Goal: Information Seeking & Learning: Learn about a topic

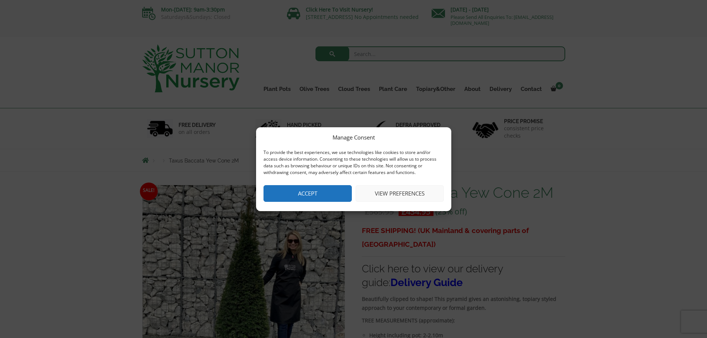
click at [376, 232] on div "Manage Consent To provide the best experiences, we use technologies like cookie…" at bounding box center [353, 169] width 707 height 338
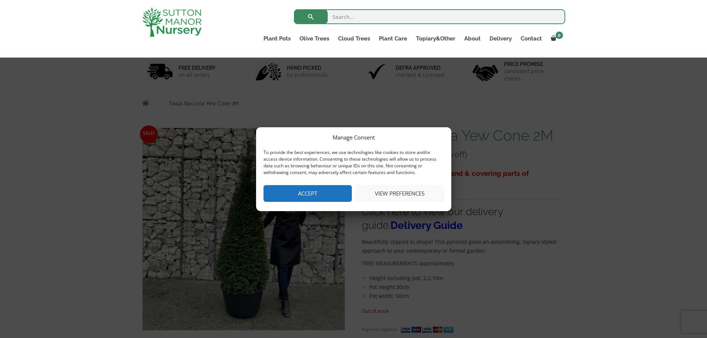
scroll to position [62, 0]
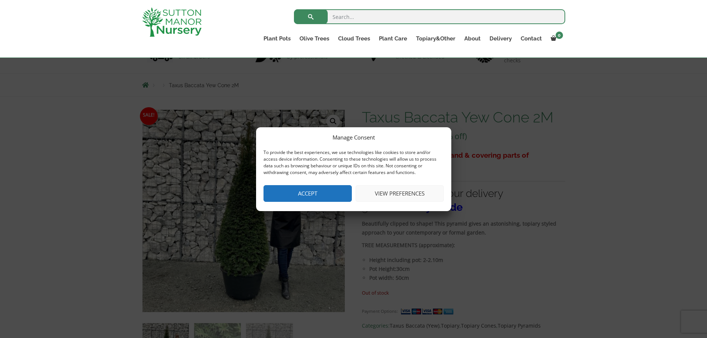
click at [313, 190] on button "Accept" at bounding box center [307, 193] width 88 height 17
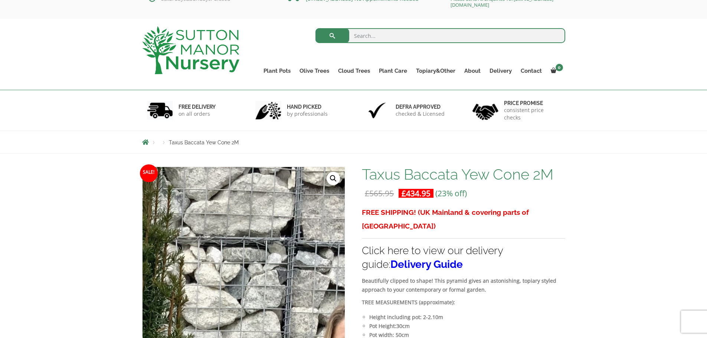
scroll to position [0, 0]
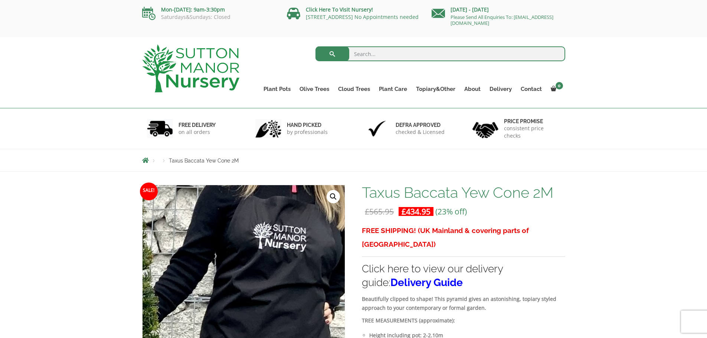
click at [292, 276] on img at bounding box center [62, 325] width 949 height 949
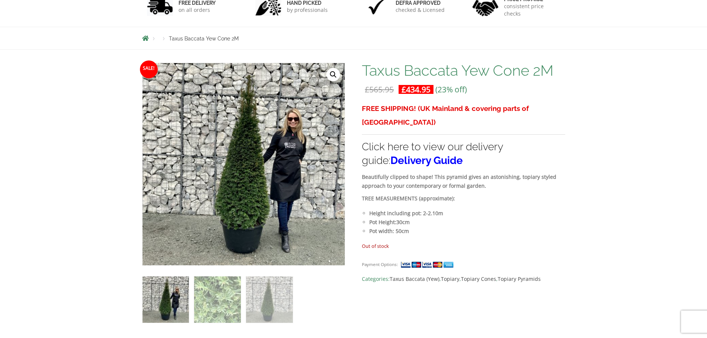
scroll to position [123, 0]
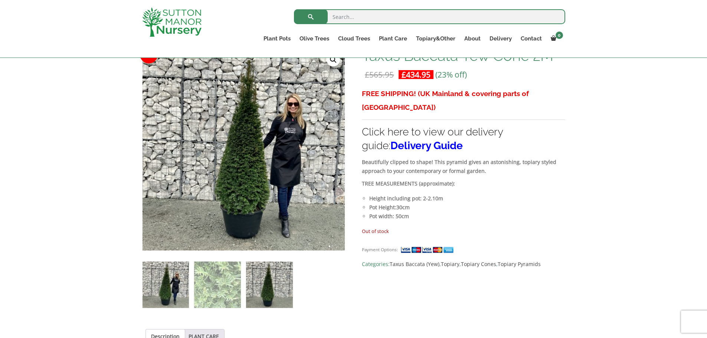
click at [264, 289] on img at bounding box center [269, 284] width 46 height 46
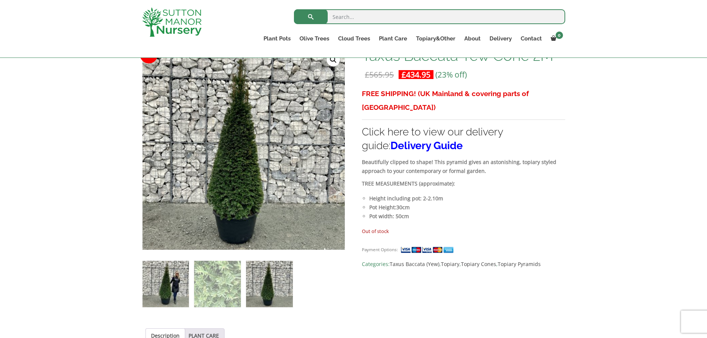
click at [174, 282] on img at bounding box center [165, 284] width 46 height 46
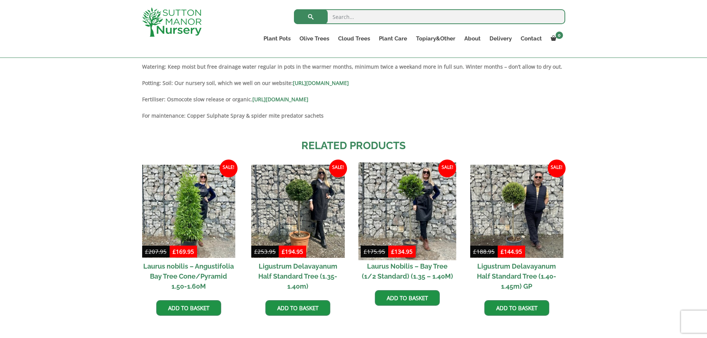
scroll to position [804, 0]
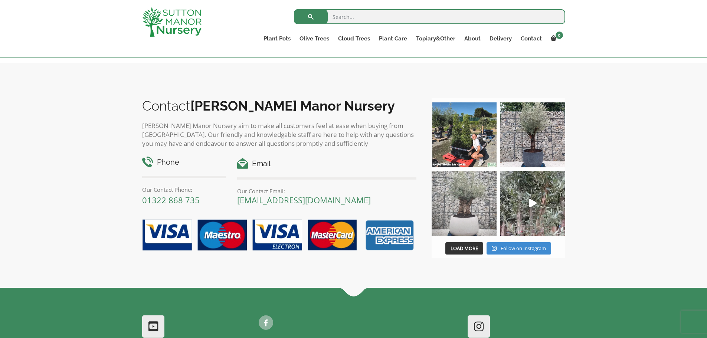
click at [466, 194] on img at bounding box center [463, 203] width 65 height 65
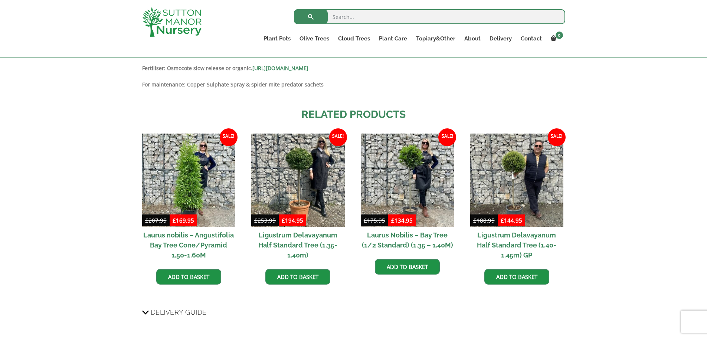
scroll to position [372, 0]
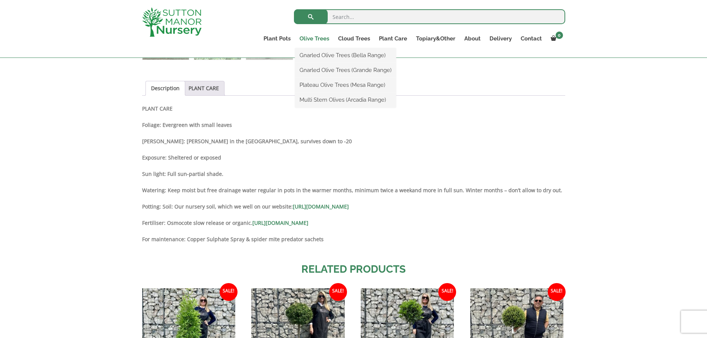
click at [311, 39] on link "Olive Trees" at bounding box center [314, 38] width 39 height 10
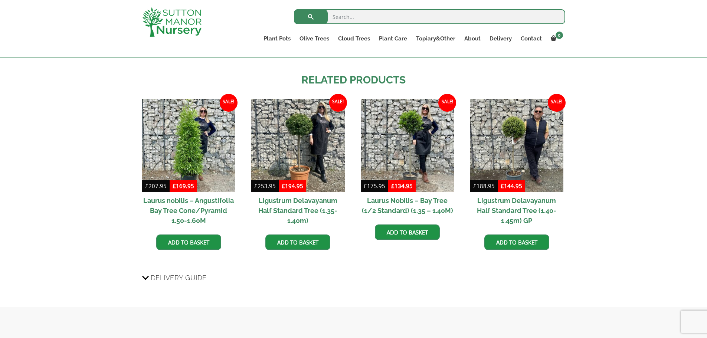
scroll to position [681, 0]
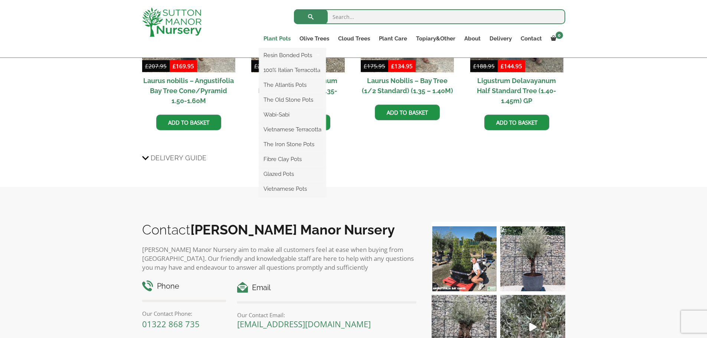
click at [284, 37] on link "Plant Pots" at bounding box center [277, 38] width 36 height 10
click at [280, 37] on link "Plant Pots" at bounding box center [277, 38] width 36 height 10
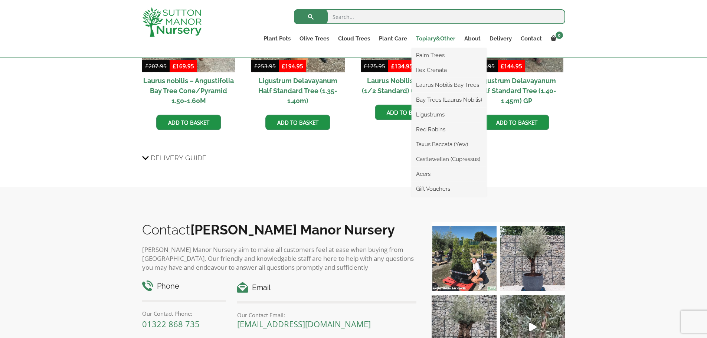
click at [440, 40] on link "Topiary&Other" at bounding box center [435, 38] width 48 height 10
click at [440, 125] on link "Red Robins" at bounding box center [448, 129] width 75 height 11
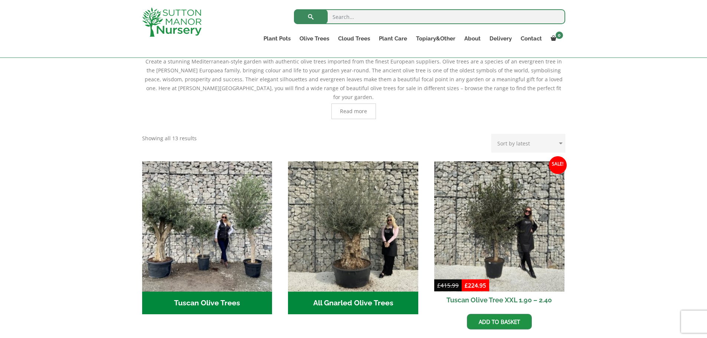
scroll to position [247, 0]
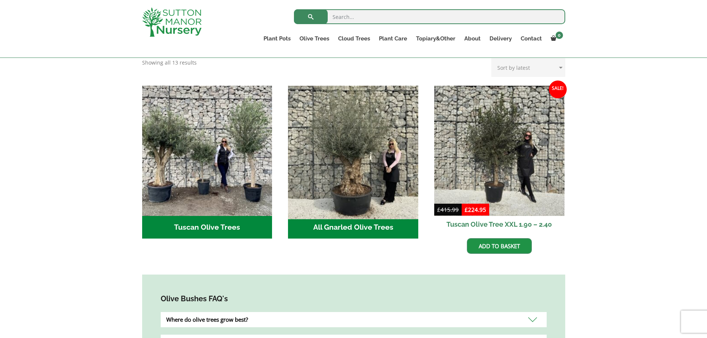
click at [347, 124] on img "Visit product category All Gnarled Olive Trees" at bounding box center [353, 150] width 136 height 136
click at [352, 134] on img "Visit product category All Gnarled Olive Trees" at bounding box center [353, 150] width 136 height 136
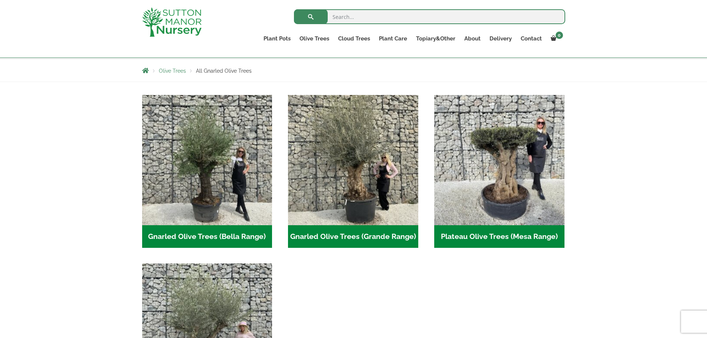
scroll to position [123, 0]
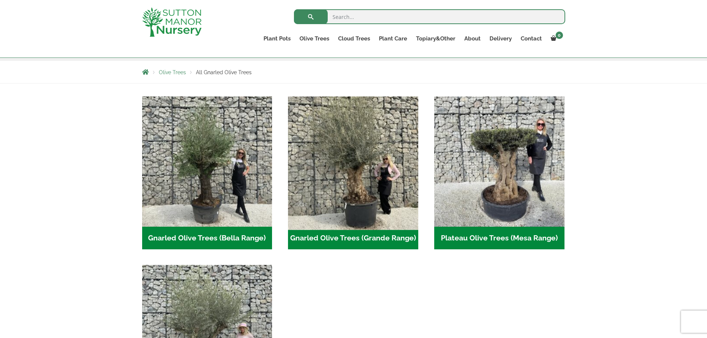
click at [363, 139] on img "Visit product category Gnarled Olive Trees (Grande Range)" at bounding box center [353, 161] width 136 height 136
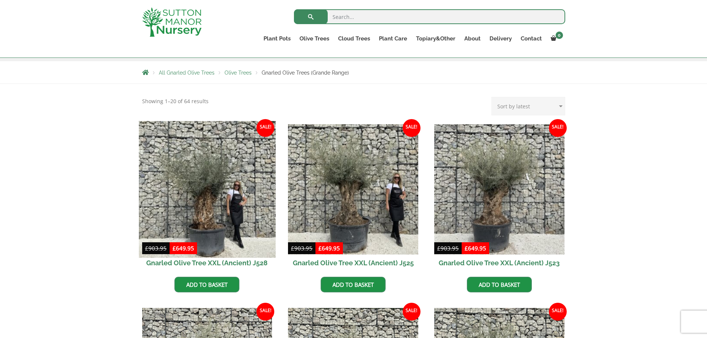
scroll to position [185, 0]
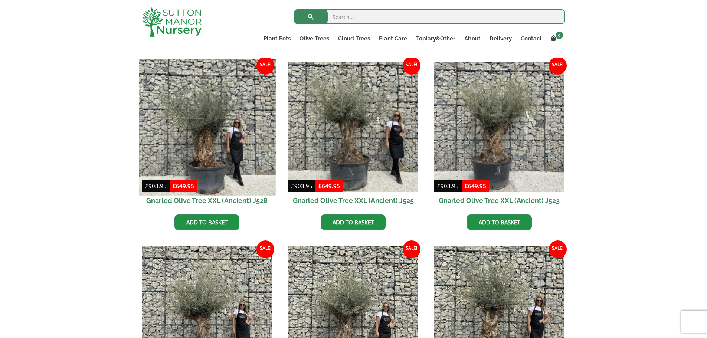
click at [203, 122] on img at bounding box center [207, 127] width 136 height 136
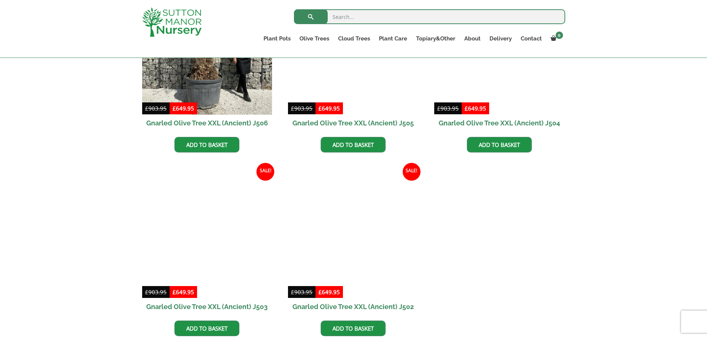
scroll to position [1113, 0]
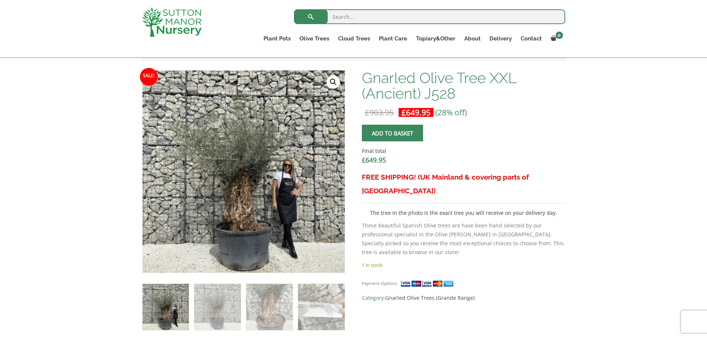
scroll to position [247, 0]
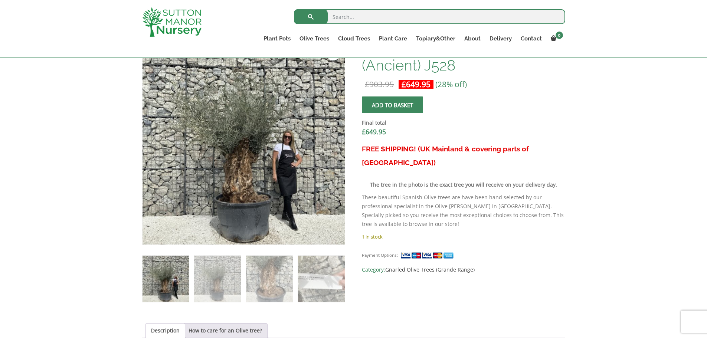
click at [282, 108] on img at bounding box center [180, 185] width 329 height 329
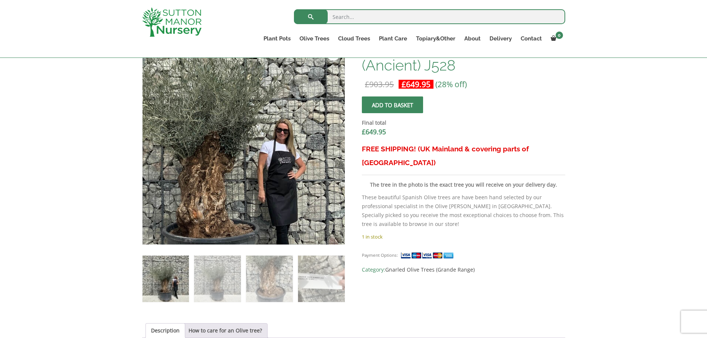
click at [294, 147] on img at bounding box center [211, 140] width 329 height 329
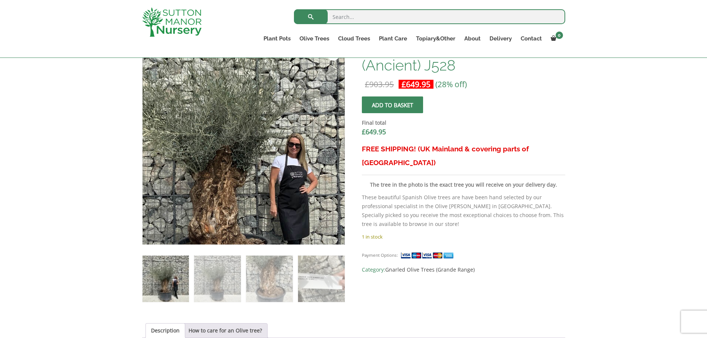
click at [276, 125] on img at bounding box center [223, 155] width 329 height 329
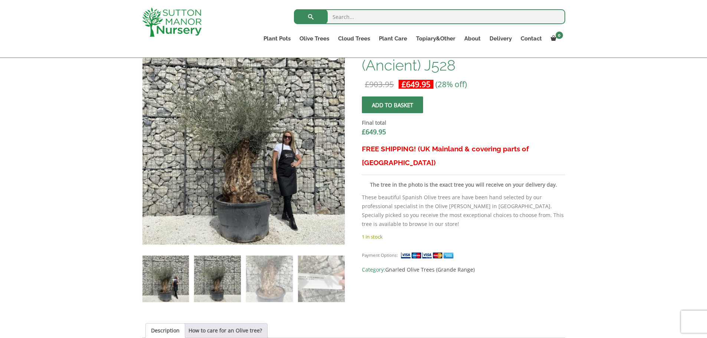
click at [215, 281] on img at bounding box center [217, 279] width 46 height 46
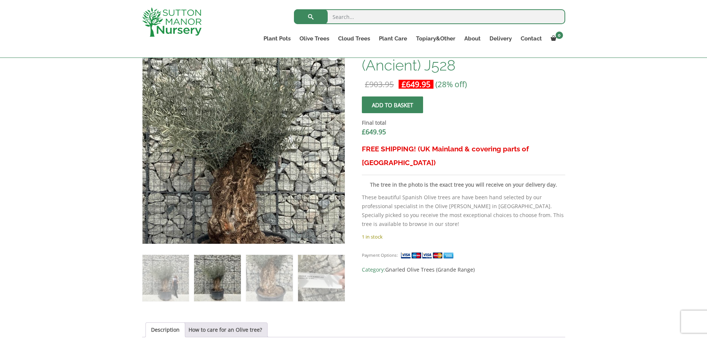
click at [247, 123] on img at bounding box center [241, 156] width 329 height 329
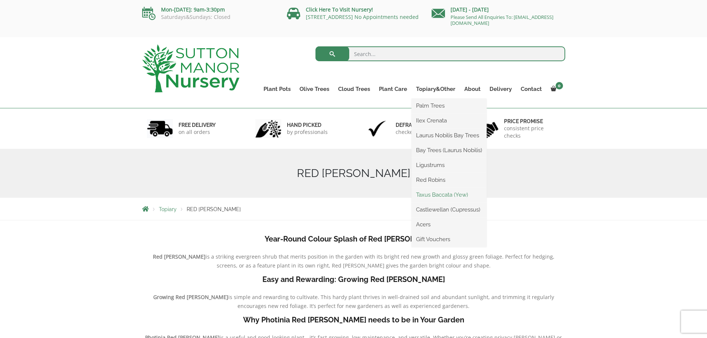
click at [442, 193] on link "Taxus Baccata (Yew)" at bounding box center [448, 194] width 75 height 11
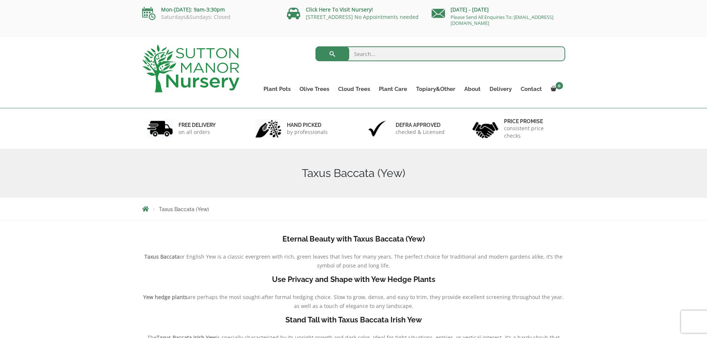
click at [173, 214] on div "Taxus Baccata (Yew)" at bounding box center [353, 209] width 434 height 22
drag, startPoint x: 408, startPoint y: 174, endPoint x: 293, endPoint y: 174, distance: 115.0
click at [293, 174] on h1 "Taxus Baccata (Yew)" at bounding box center [353, 173] width 423 height 13
click at [468, 173] on h1 "Taxus Baccata (Yew)" at bounding box center [353, 173] width 423 height 13
click at [349, 90] on link "Cloud Trees" at bounding box center [353, 89] width 41 height 10
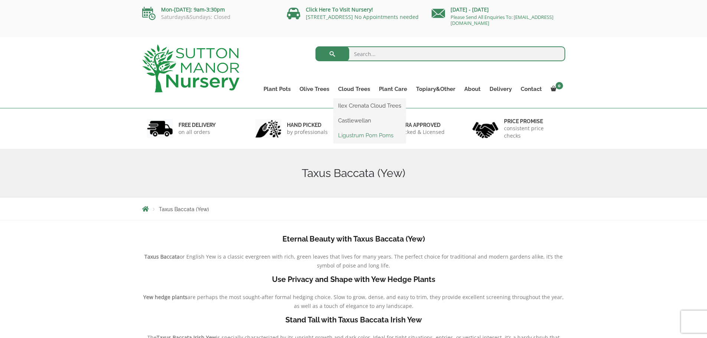
click at [355, 135] on link "Ligustrum Pom Poms" at bounding box center [369, 135] width 72 height 11
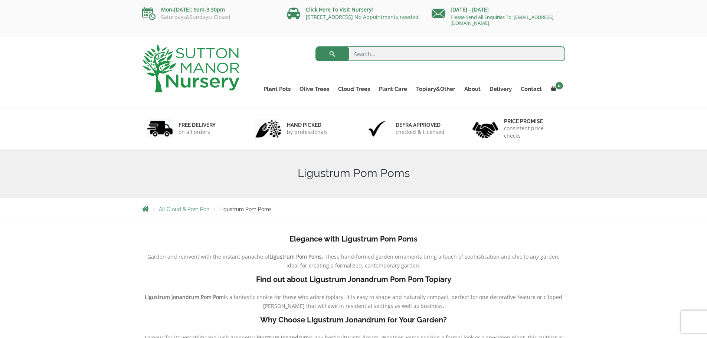
click at [211, 60] on img at bounding box center [190, 69] width 97 height 48
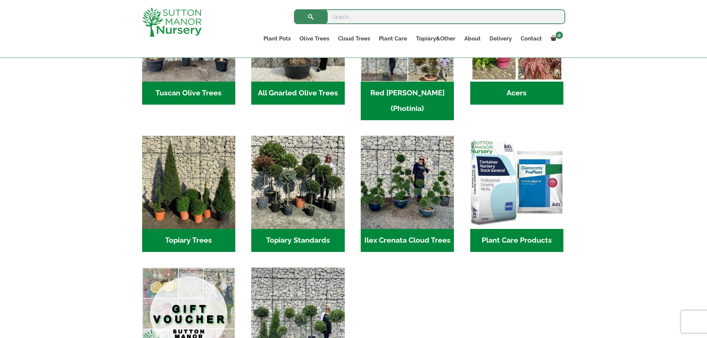
scroll to position [494, 0]
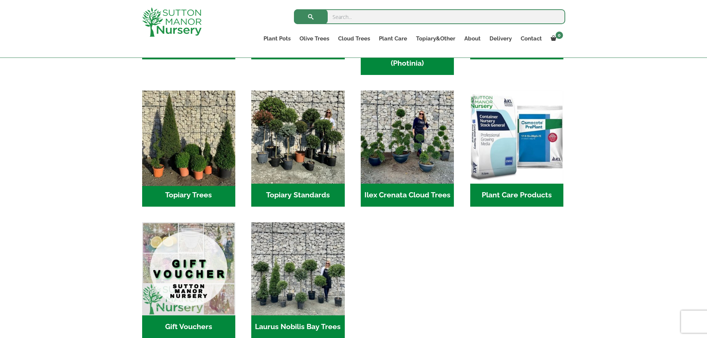
click at [187, 116] on img "Visit product category Topiary Trees" at bounding box center [188, 137] width 98 height 98
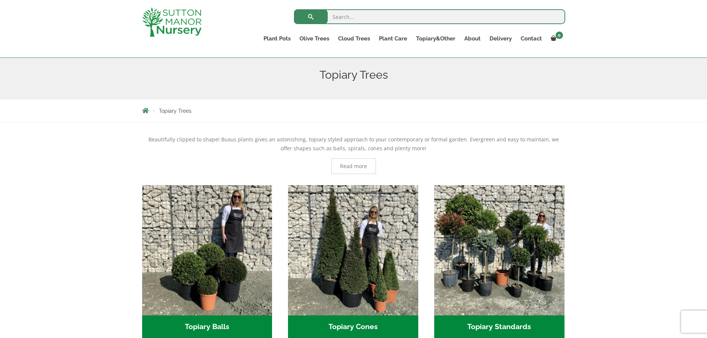
scroll to position [123, 0]
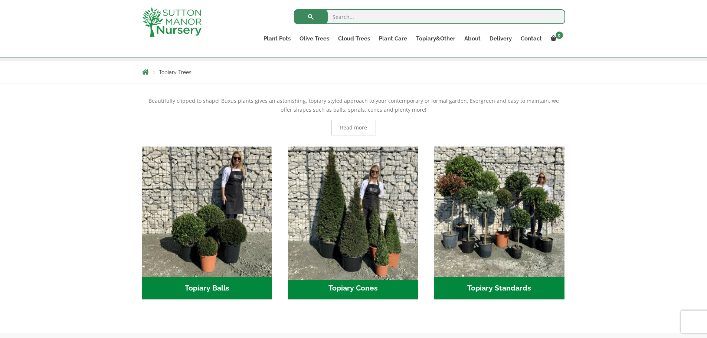
click at [338, 186] on img "Visit product category Topiary Cones" at bounding box center [353, 211] width 136 height 136
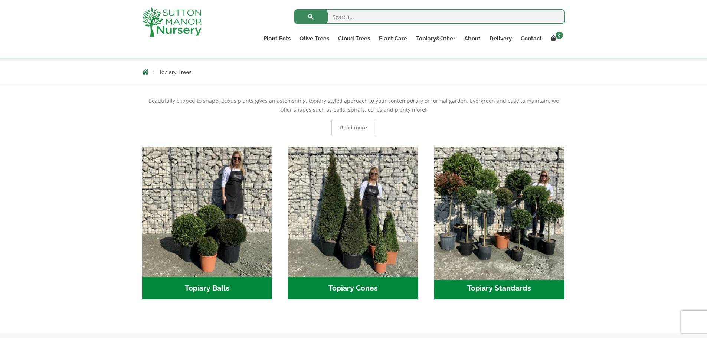
click at [484, 202] on img "Visit product category Topiary Standards" at bounding box center [499, 211] width 136 height 136
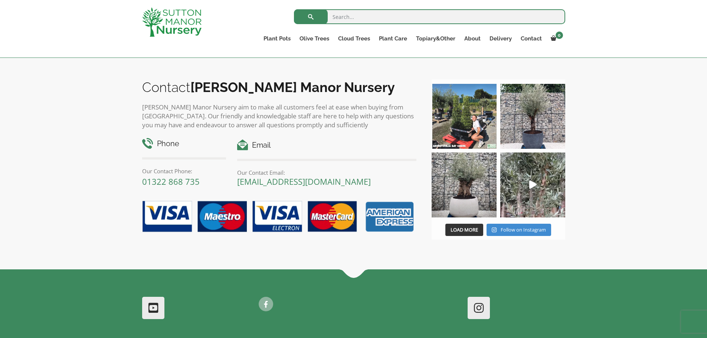
scroll to position [41, 0]
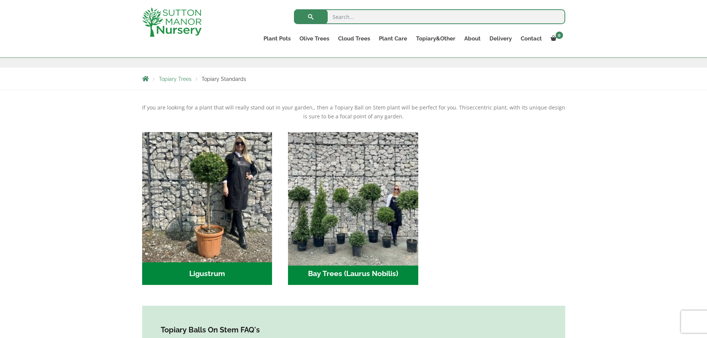
scroll to position [123, 0]
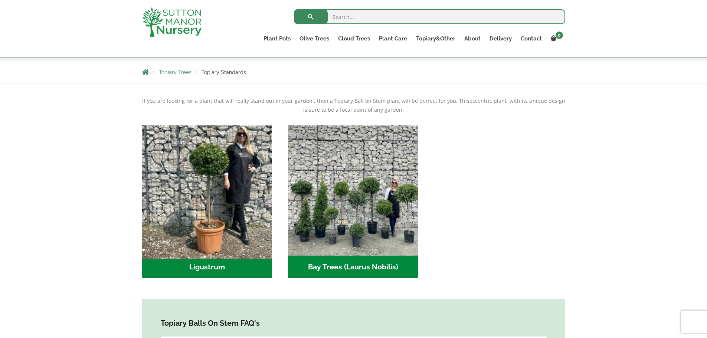
click at [228, 163] on img "Visit product category Ligustrum" at bounding box center [207, 190] width 136 height 136
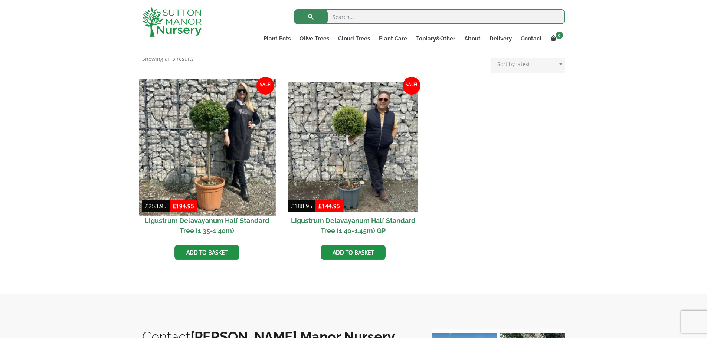
scroll to position [185, 0]
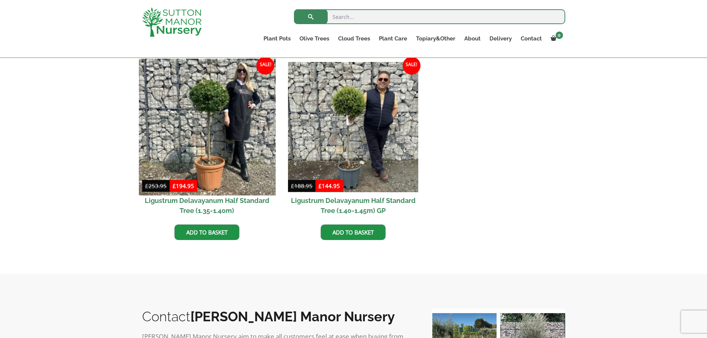
click at [212, 96] on img at bounding box center [207, 127] width 136 height 136
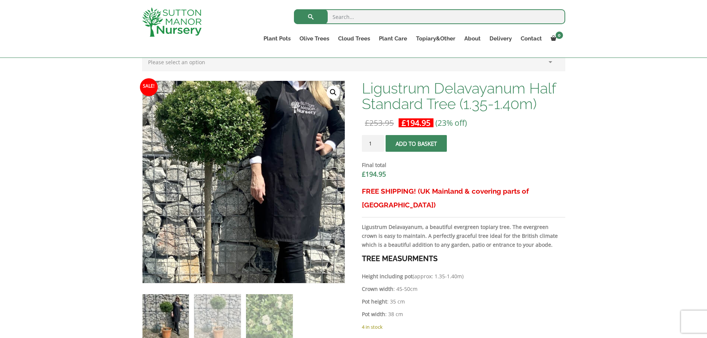
scroll to position [247, 0]
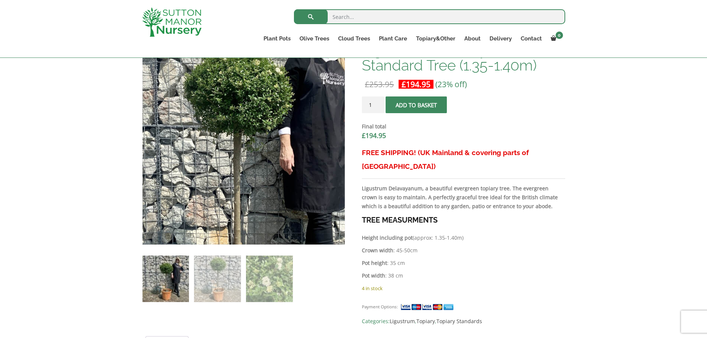
click at [255, 105] on img at bounding box center [233, 175] width 371 height 371
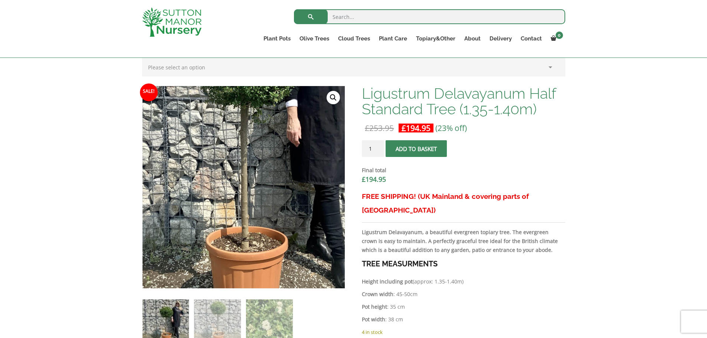
scroll to position [185, 0]
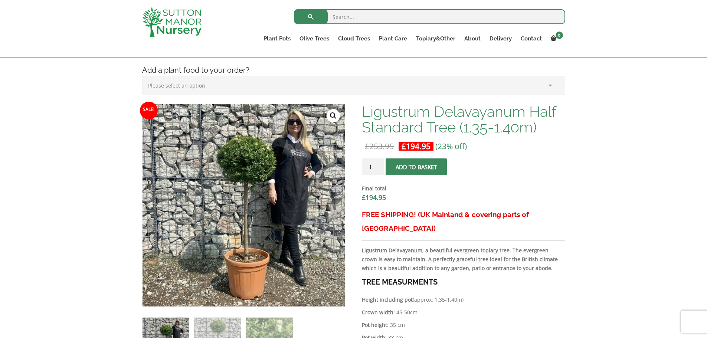
click at [332, 114] on link "🔍" at bounding box center [332, 115] width 13 height 13
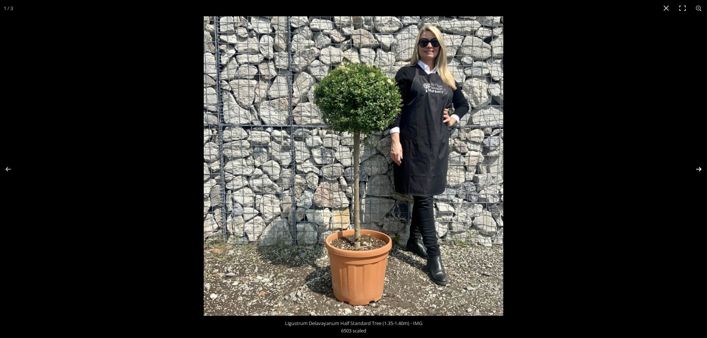
click at [697, 168] on button "Next (arrow right)" at bounding box center [694, 169] width 26 height 37
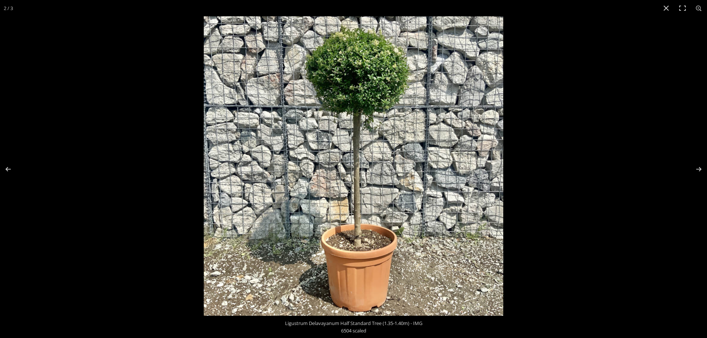
click at [362, 56] on img at bounding box center [353, 165] width 299 height 299
